Goal: Transaction & Acquisition: Book appointment/travel/reservation

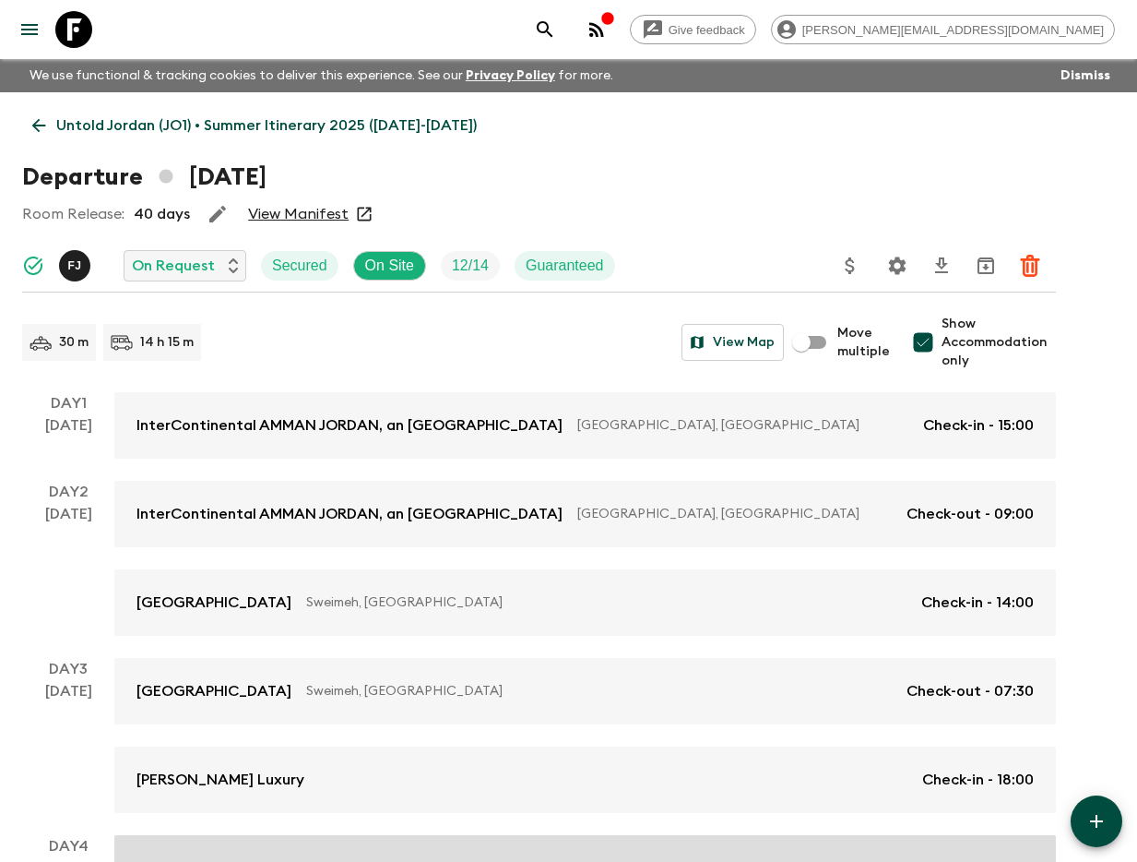
scroll to position [761, 0]
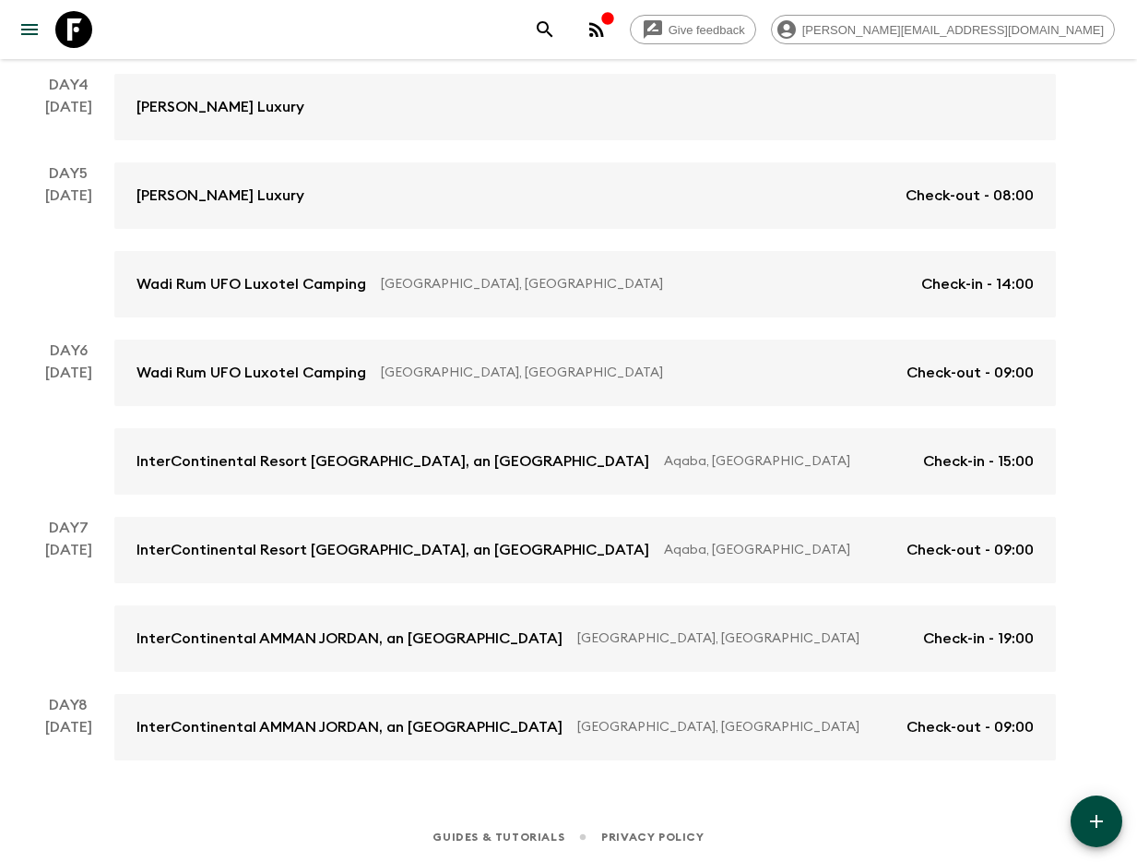
click at [556, 38] on icon "search adventures" at bounding box center [545, 29] width 22 height 22
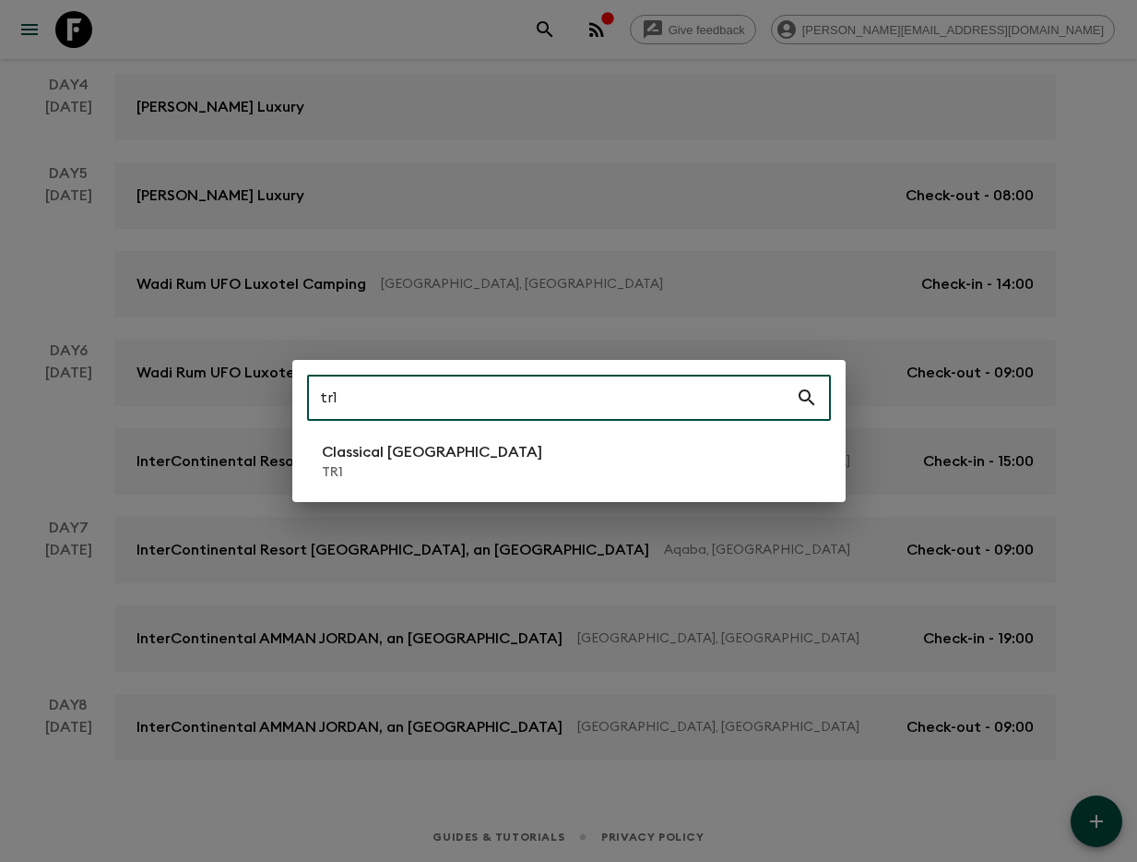
type input "tr1"
click at [634, 486] on li "Classical Türkiye TR1" at bounding box center [569, 461] width 524 height 52
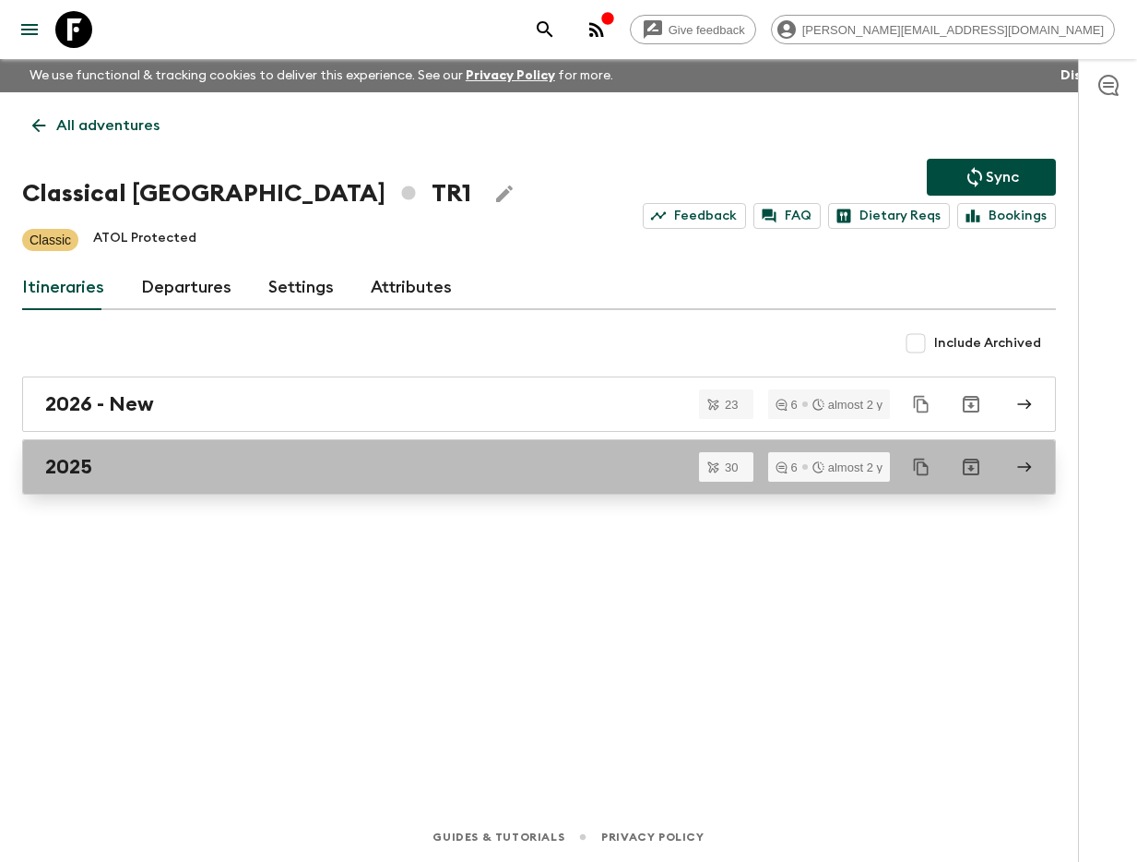
click at [334, 487] on link "2025" at bounding box center [539, 466] width 1034 height 55
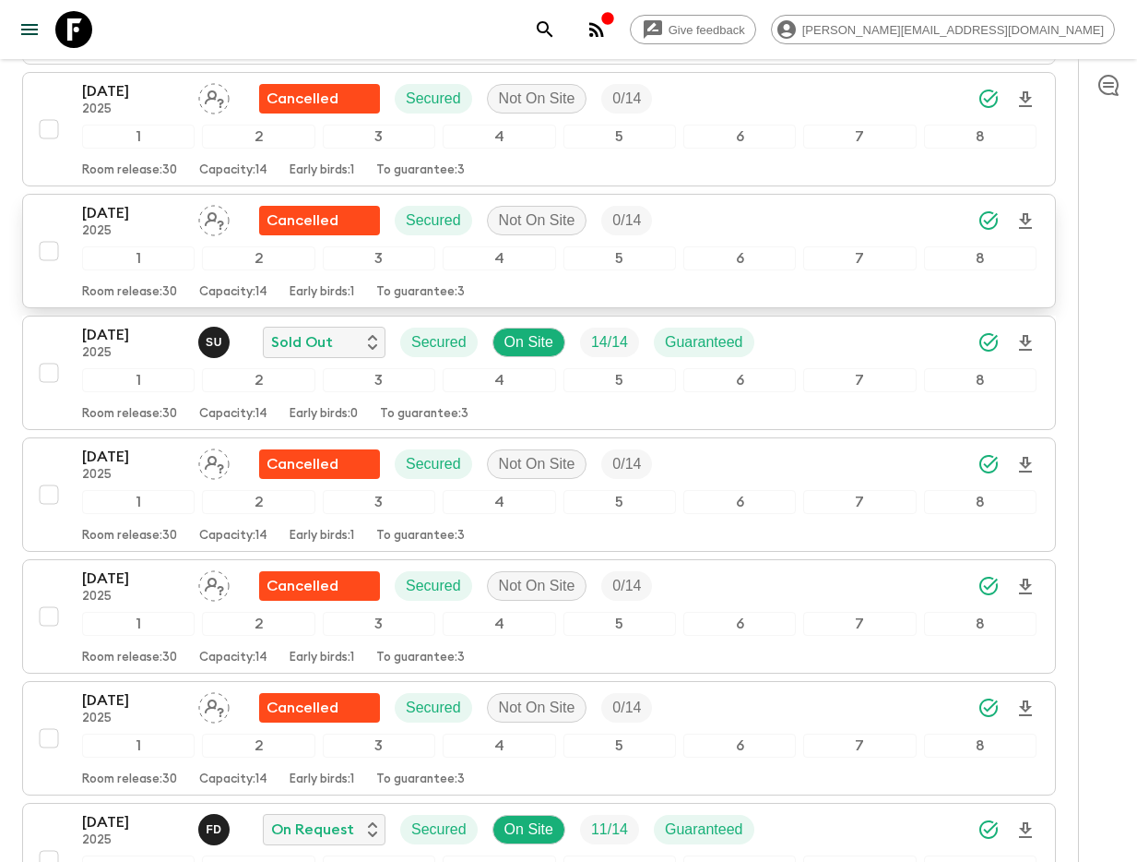
scroll to position [3256, 0]
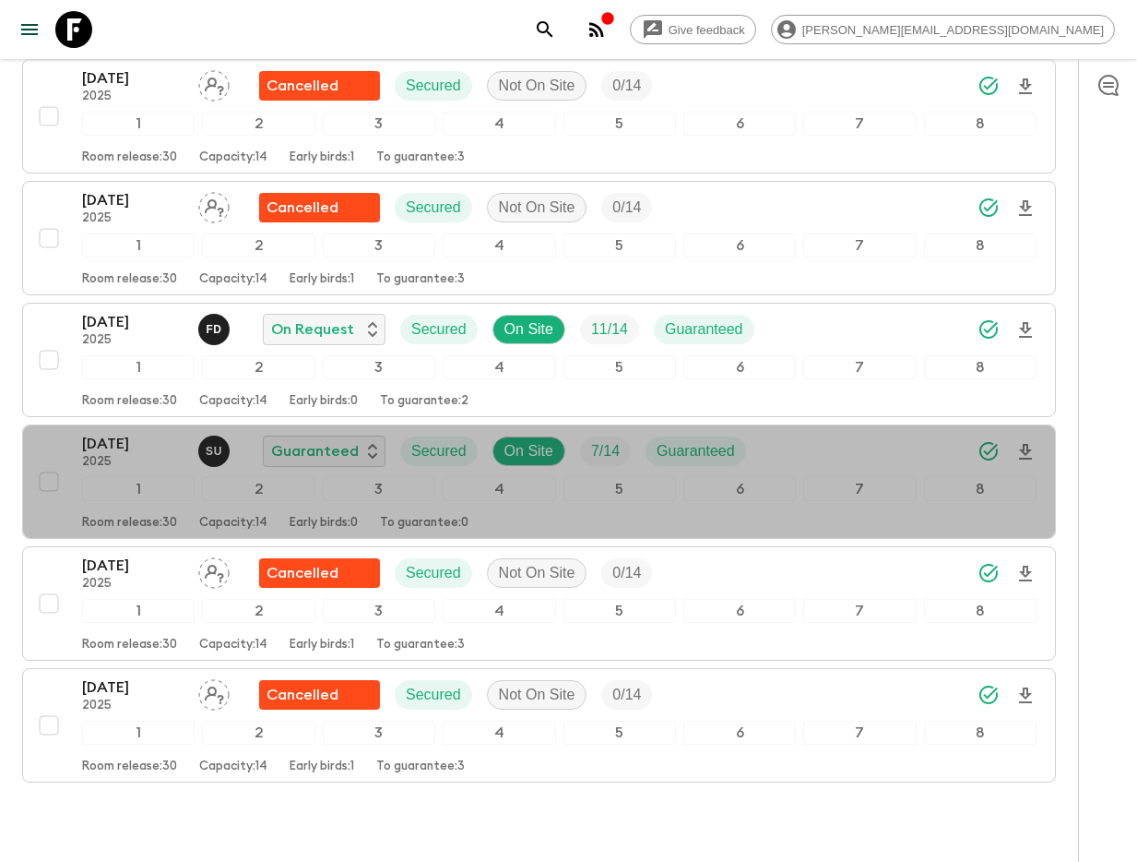
click at [120, 446] on p "[DATE]" at bounding box center [132, 444] width 101 height 22
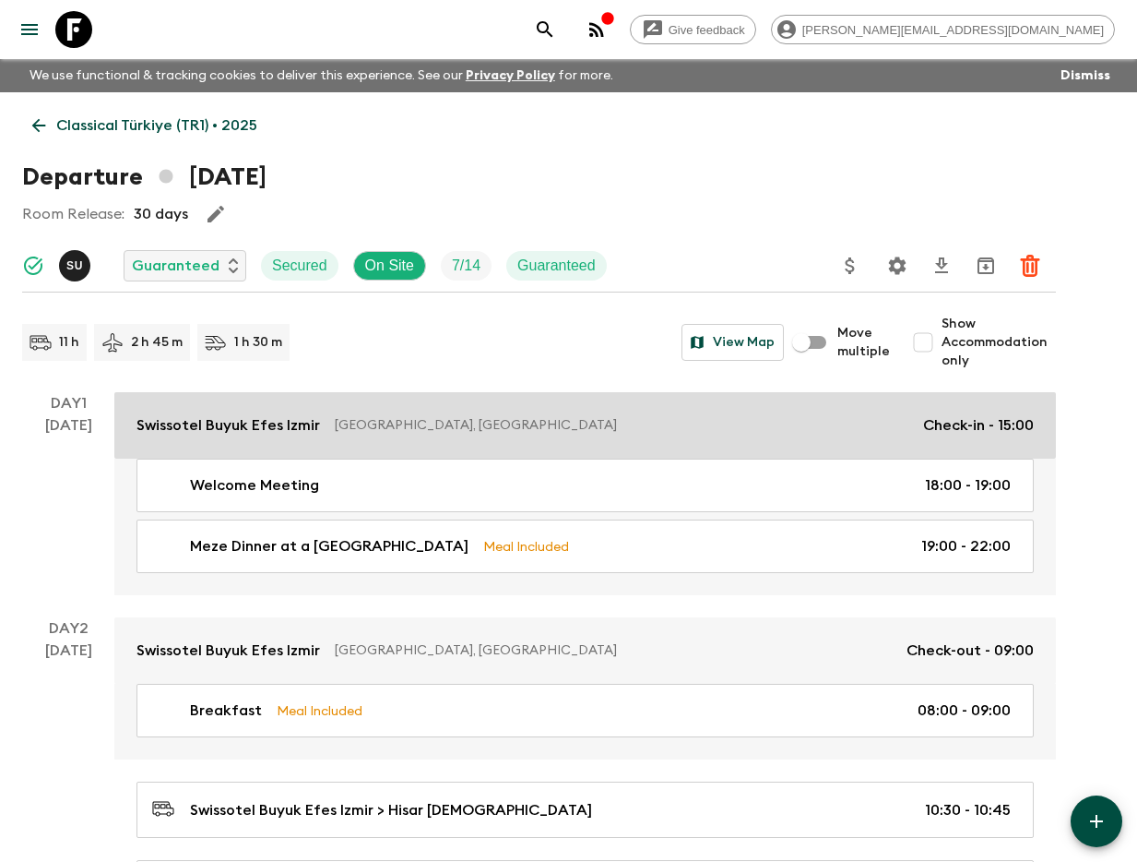
click at [220, 426] on p "Swissotel Buyuk Efes Izmir" at bounding box center [229, 425] width 184 height 22
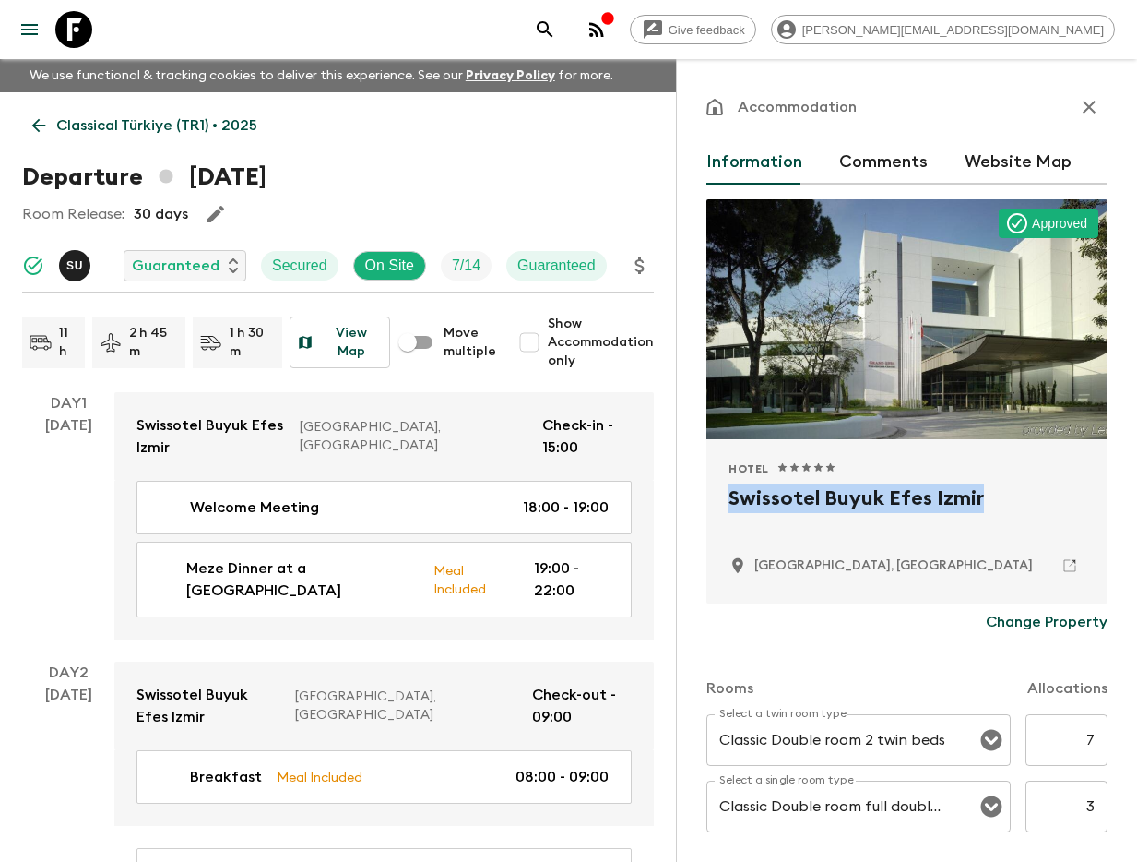
drag, startPoint x: 726, startPoint y: 501, endPoint x: 993, endPoint y: 505, distance: 266.6
click at [993, 505] on div "Hotel 1 Star 2 Stars 3 Stars 4 Stars 5 Stars Swissotel Buyuk Efes [PERSON_NAME]…" at bounding box center [907, 521] width 401 height 164
copy h2 "Swissotel Buyuk Efes Izmir"
